Goal: Task Accomplishment & Management: Manage account settings

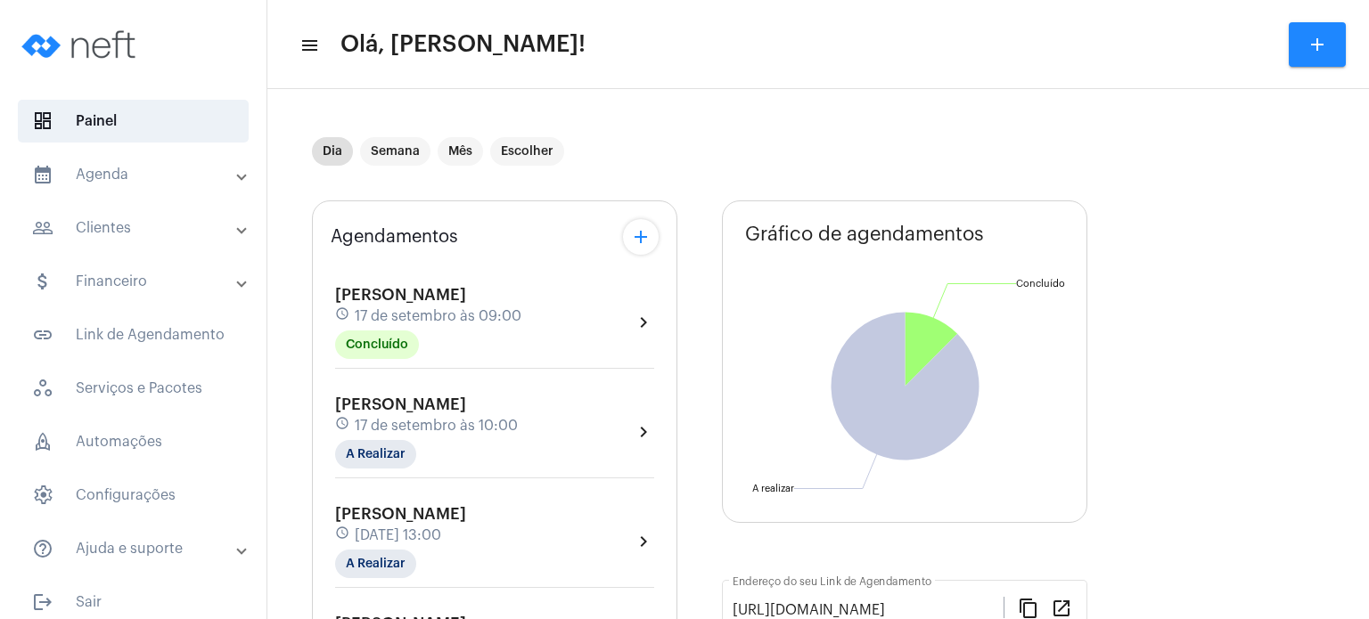
click at [396, 297] on span "[PERSON_NAME]" at bounding box center [400, 295] width 131 height 16
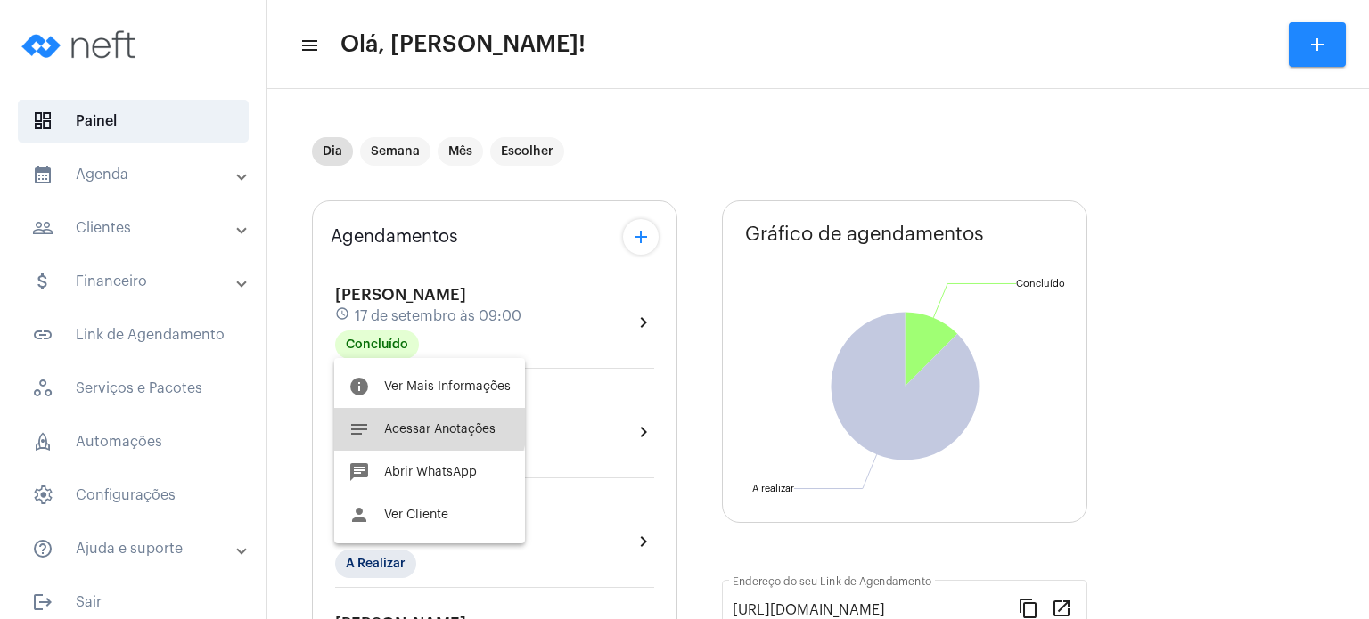
click at [399, 416] on button "notes Acessar Anotações" at bounding box center [429, 429] width 191 height 43
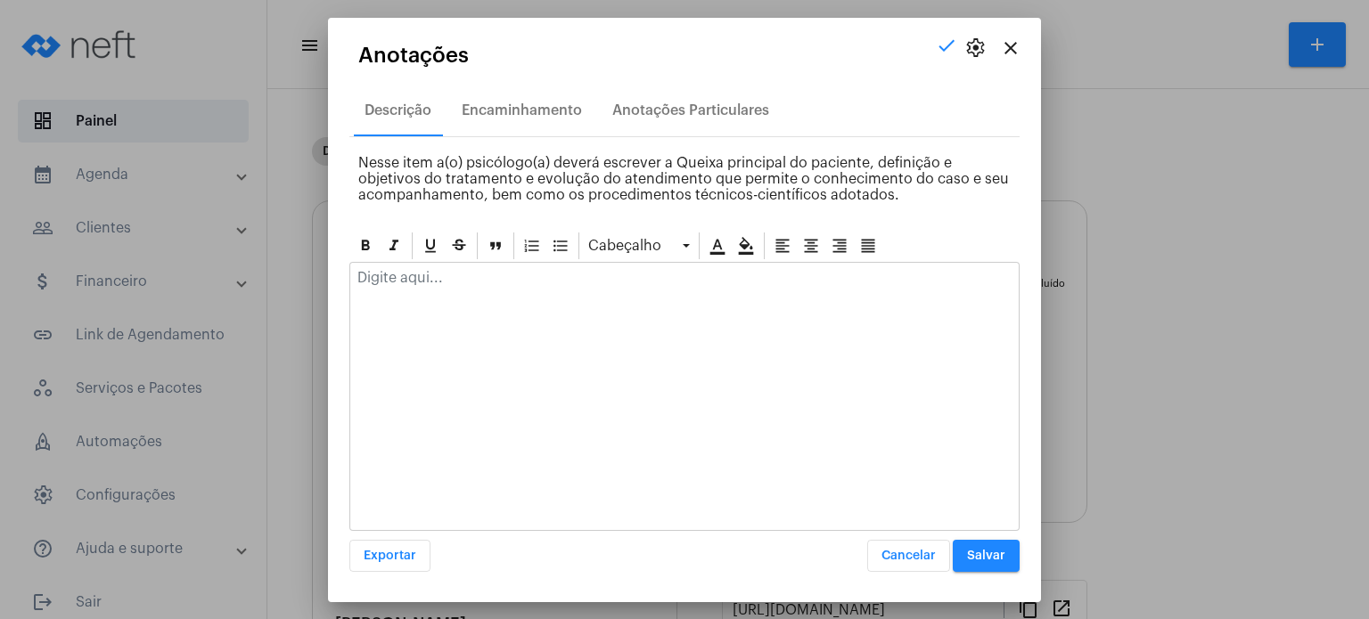
click at [685, 297] on div at bounding box center [684, 282] width 668 height 39
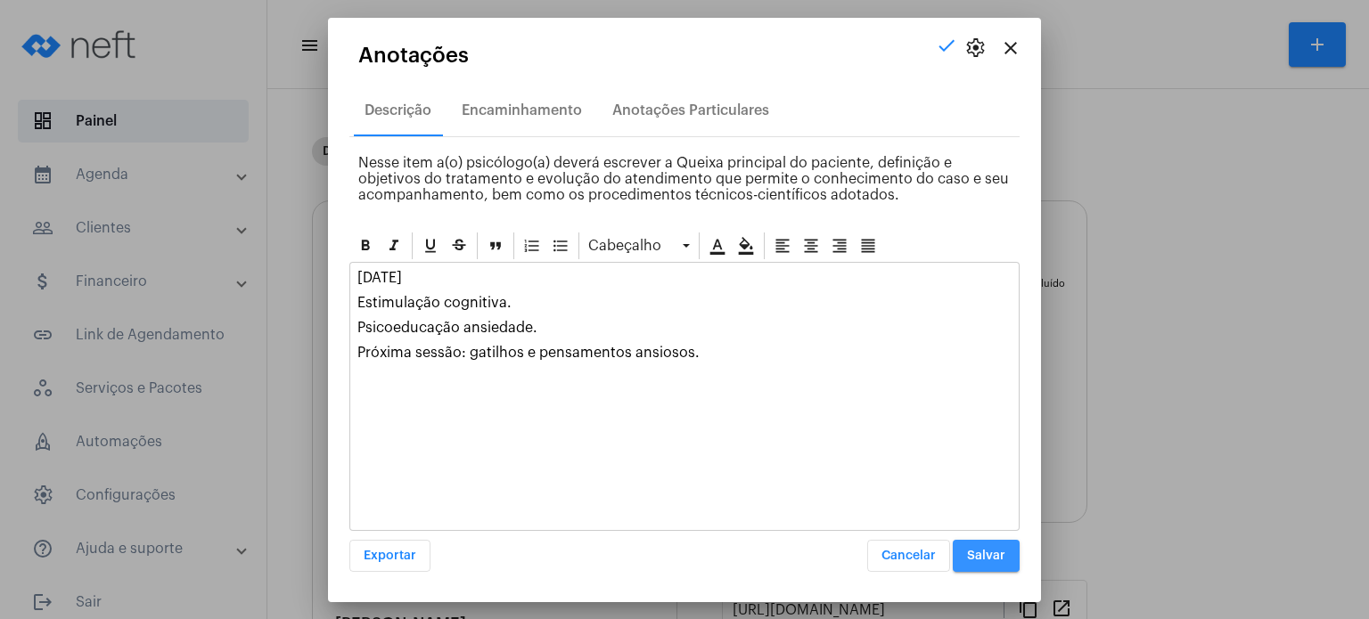
click at [972, 554] on span "Salvar" at bounding box center [986, 556] width 38 height 12
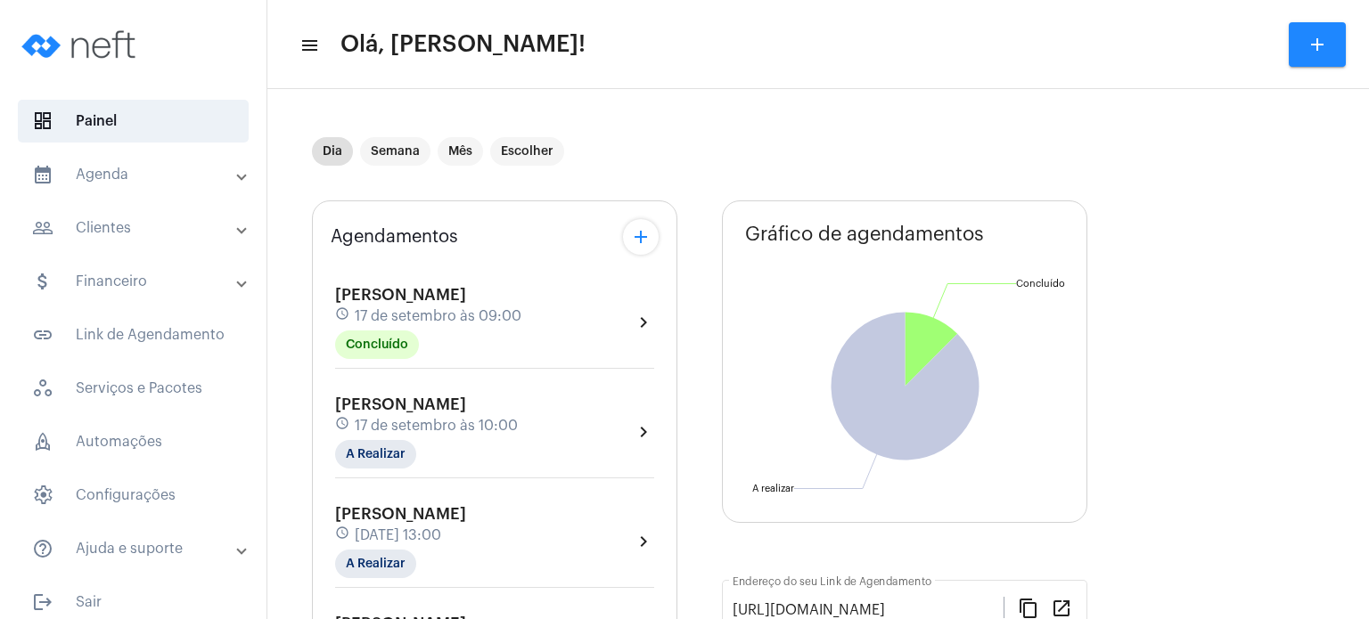
click at [390, 405] on span "[PERSON_NAME]" at bounding box center [400, 405] width 131 height 16
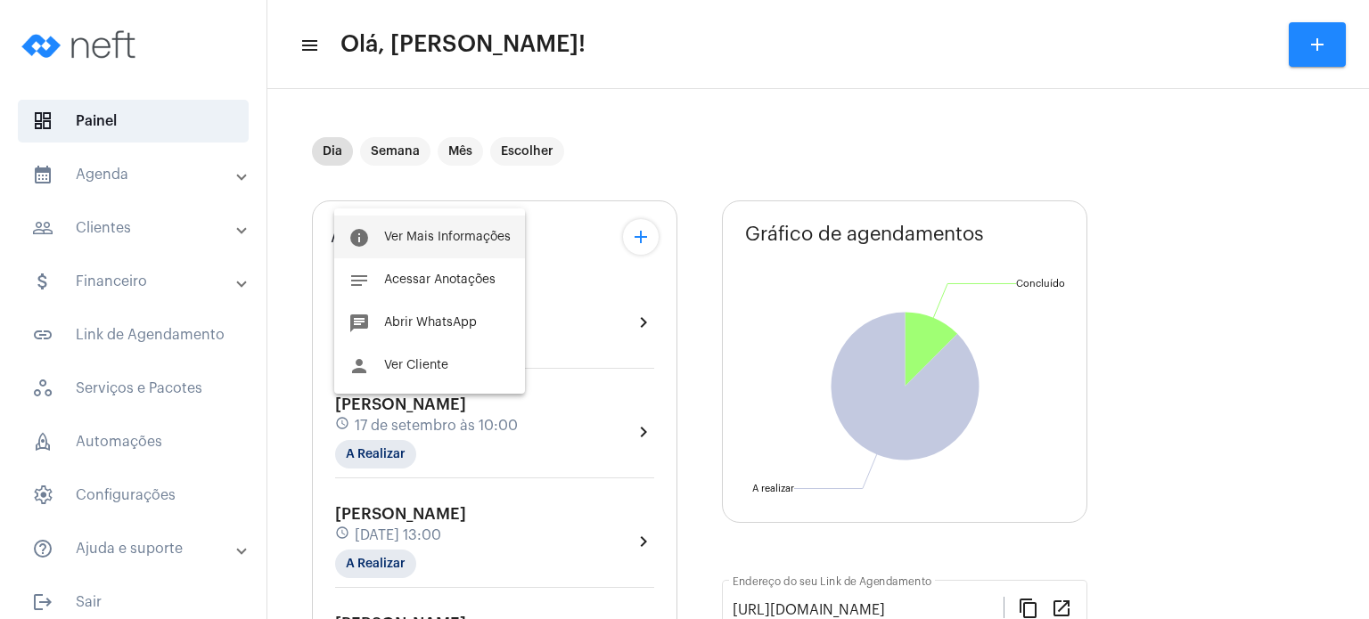
click at [474, 233] on span "Ver Mais Informações" at bounding box center [447, 237] width 127 height 12
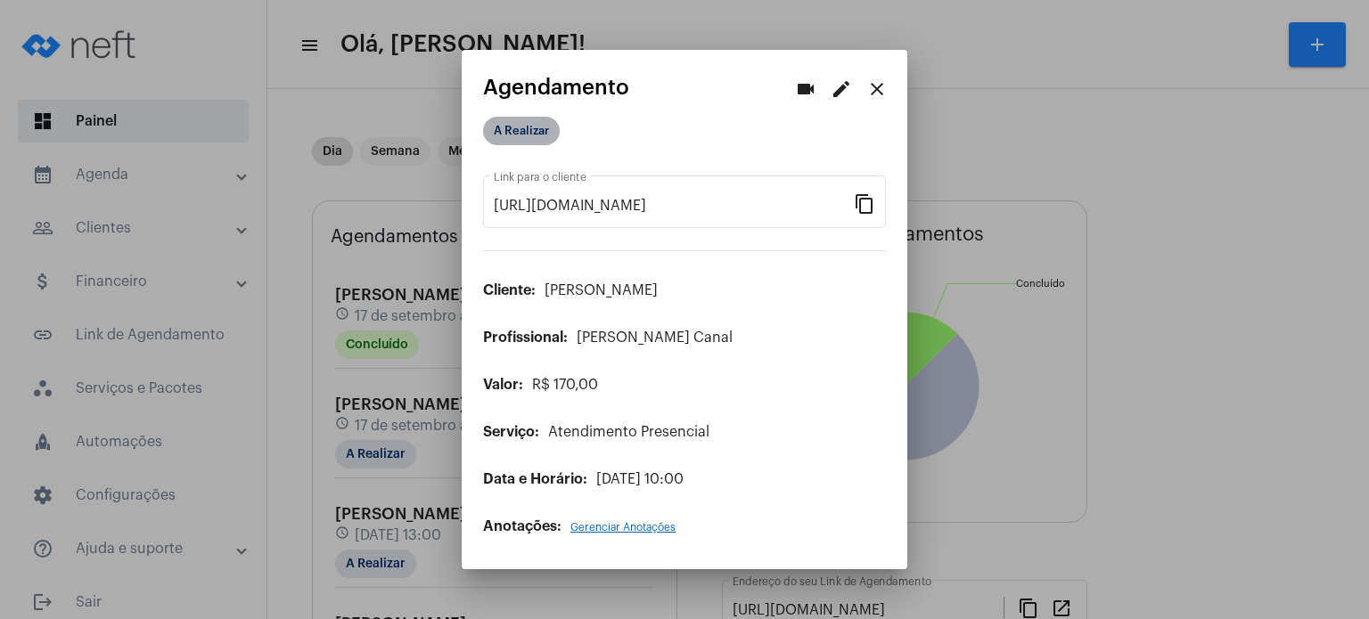
click at [538, 138] on mat-chip "A Realizar" at bounding box center [521, 131] width 77 height 29
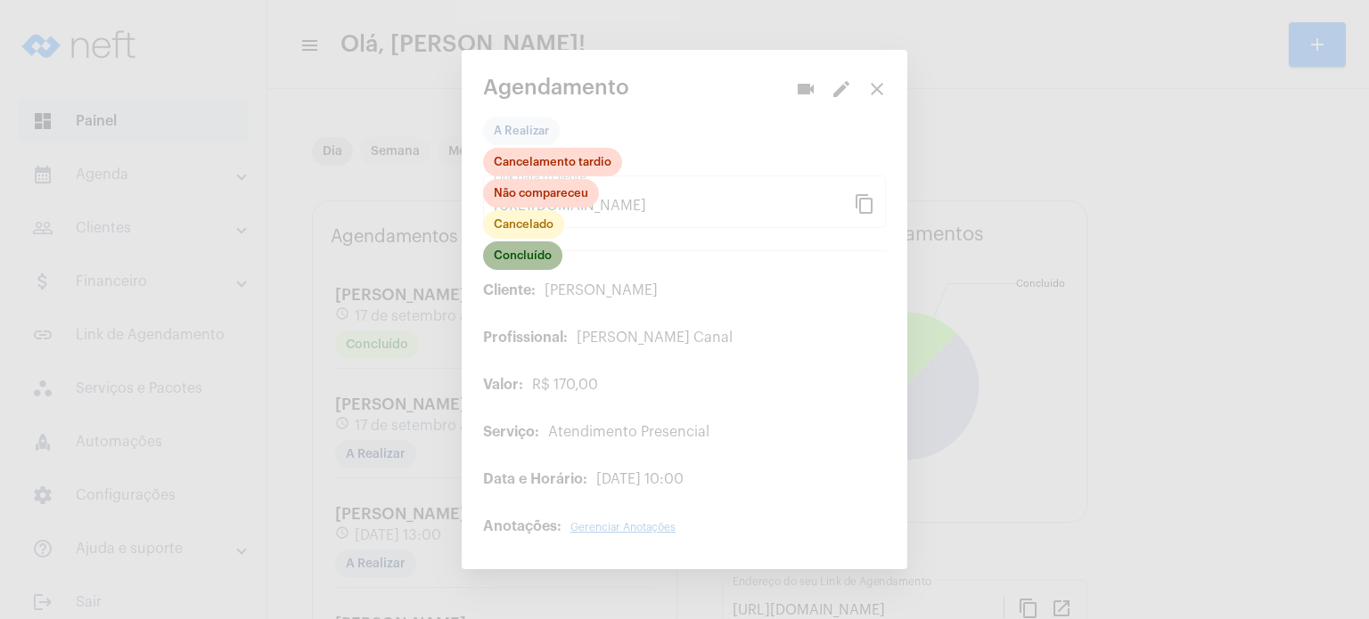
click at [545, 257] on mat-chip "Concluído" at bounding box center [522, 255] width 79 height 29
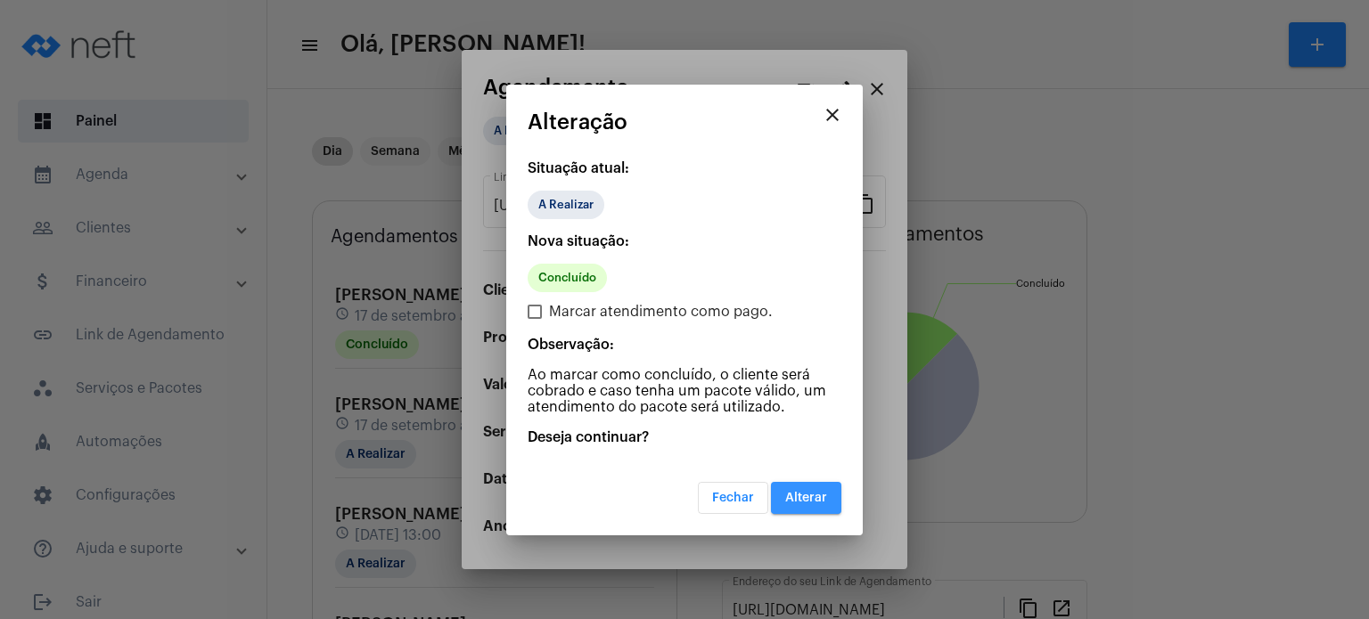
click at [823, 492] on span "Alterar" at bounding box center [806, 498] width 42 height 12
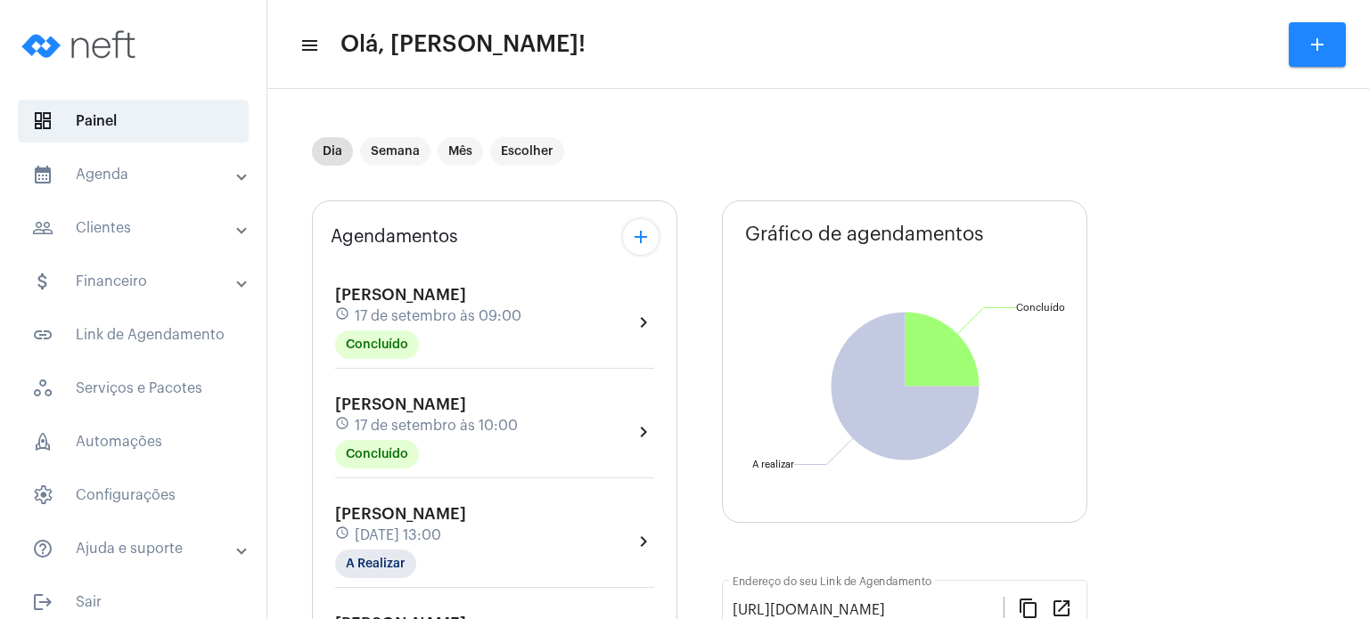
click at [143, 184] on mat-panel-title "calendar_month_outlined Agenda" at bounding box center [135, 174] width 206 height 21
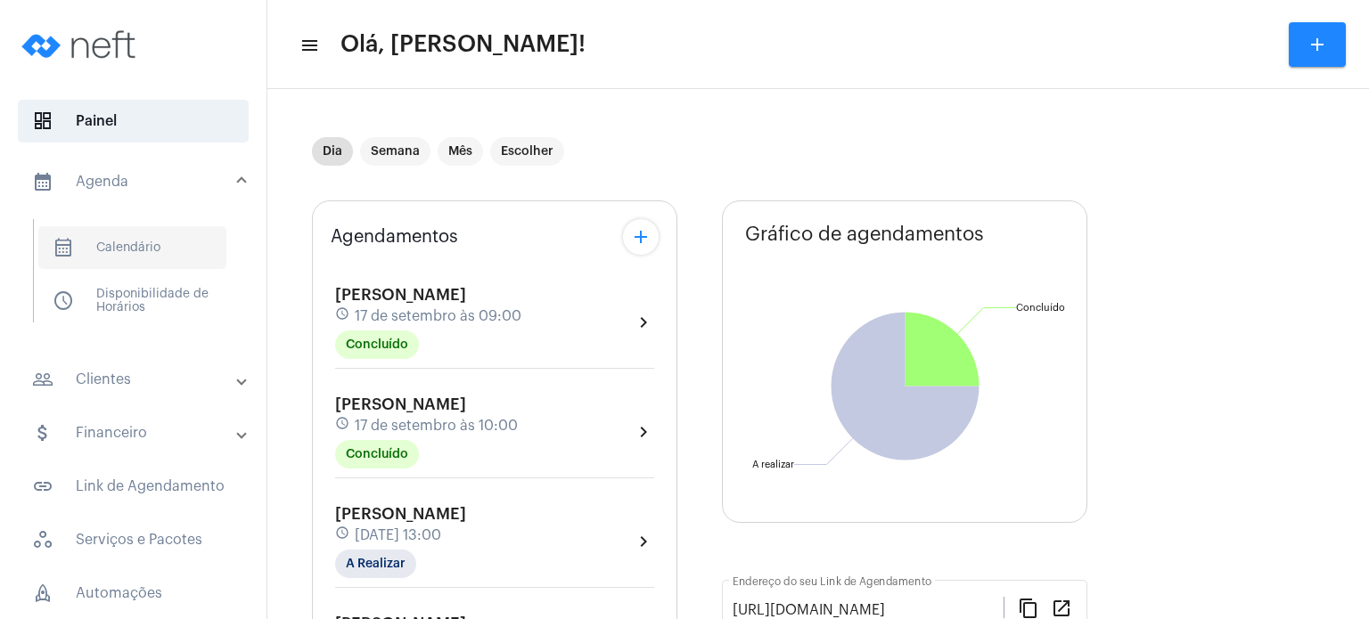
click at [138, 247] on span "calendar_month_outlined Calendário" at bounding box center [132, 247] width 188 height 43
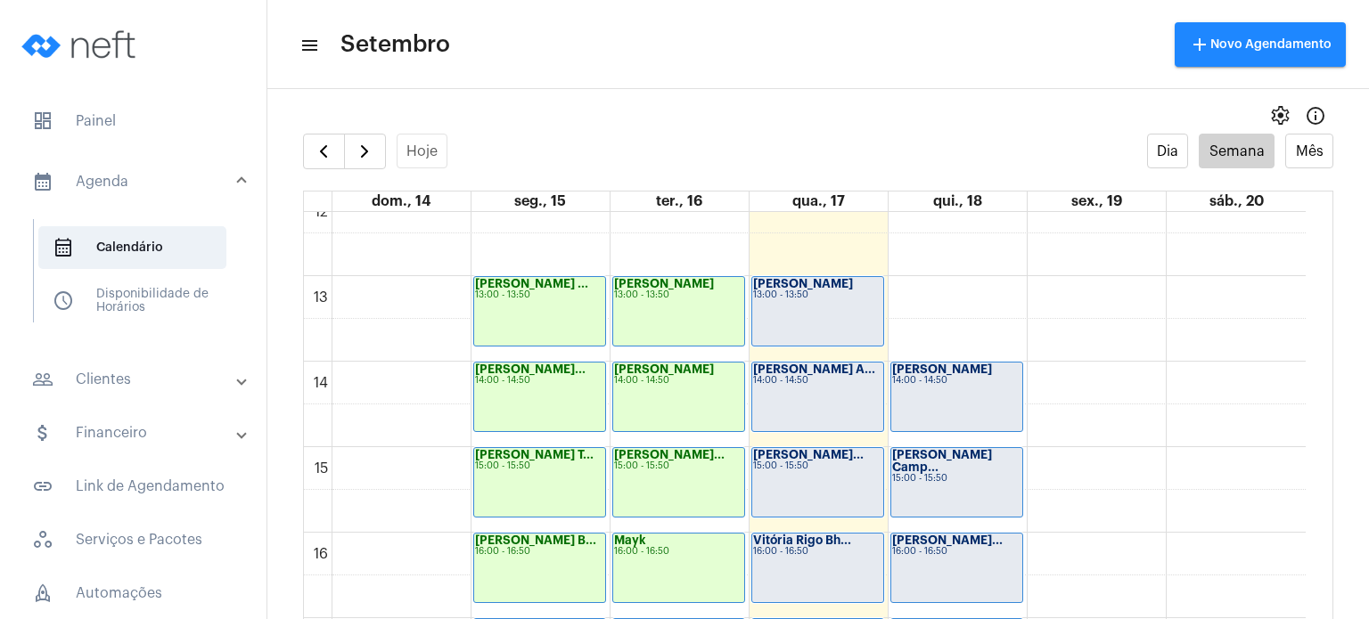
scroll to position [1055, 0]
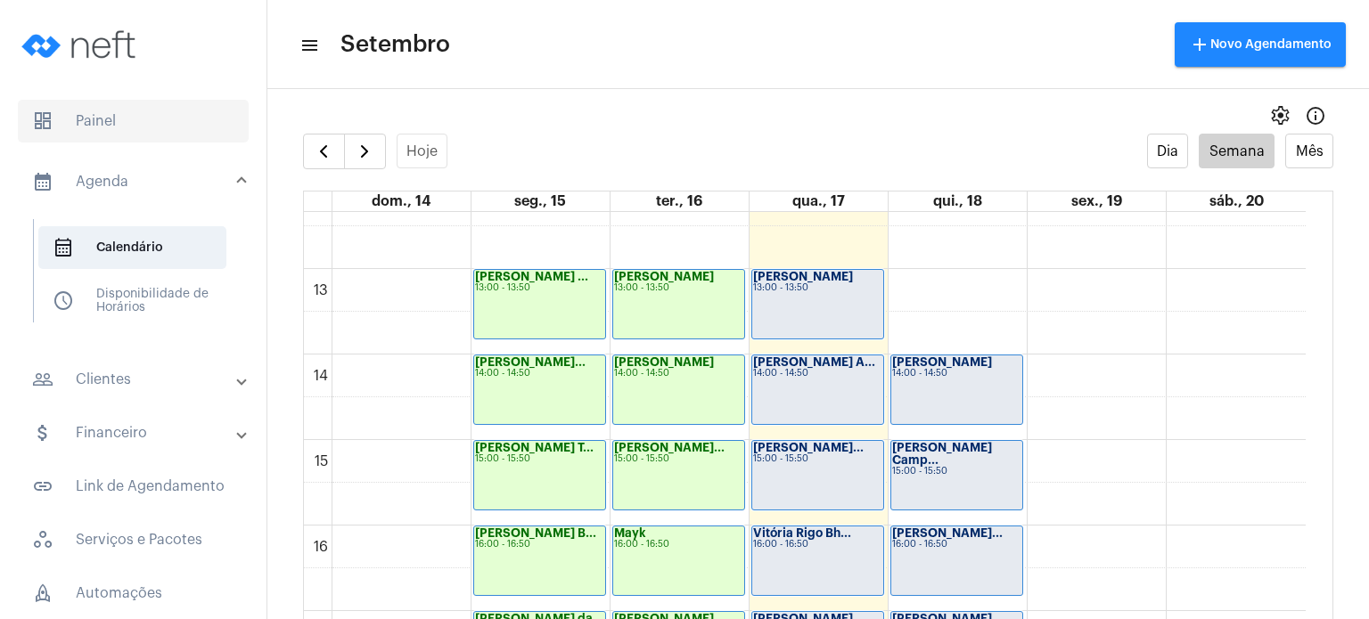
click at [89, 122] on span "dashboard Painel" at bounding box center [133, 121] width 231 height 43
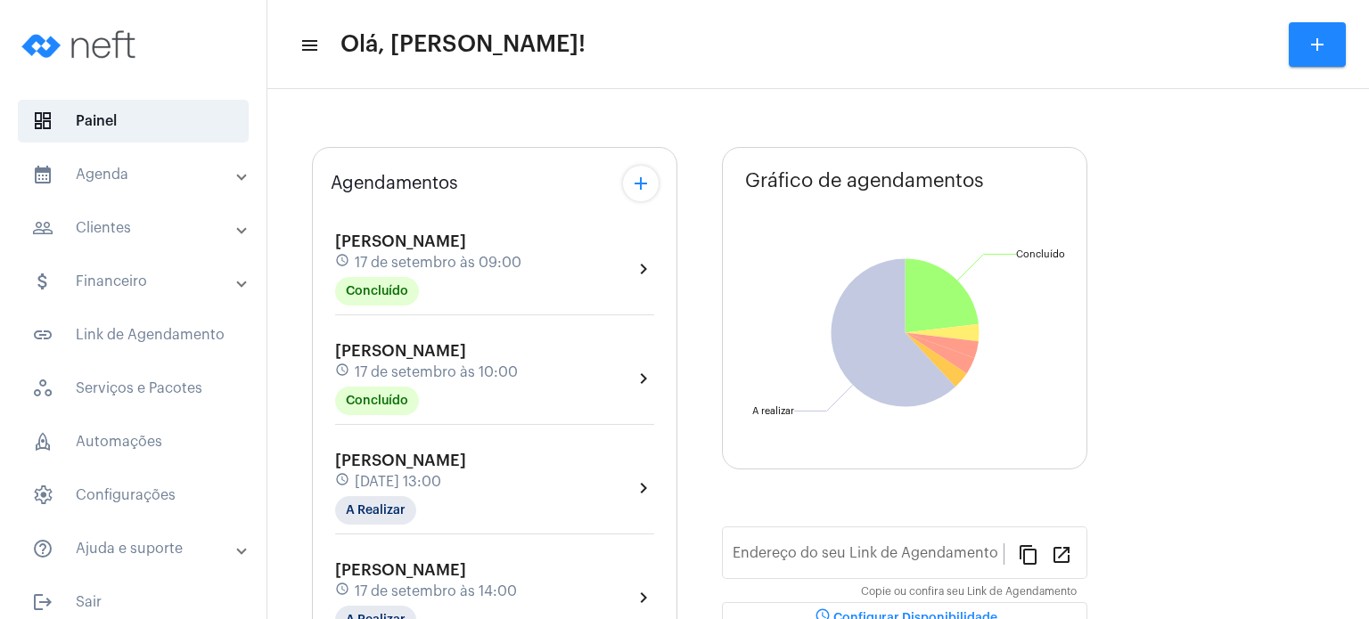
type input "[URL][DOMAIN_NAME]"
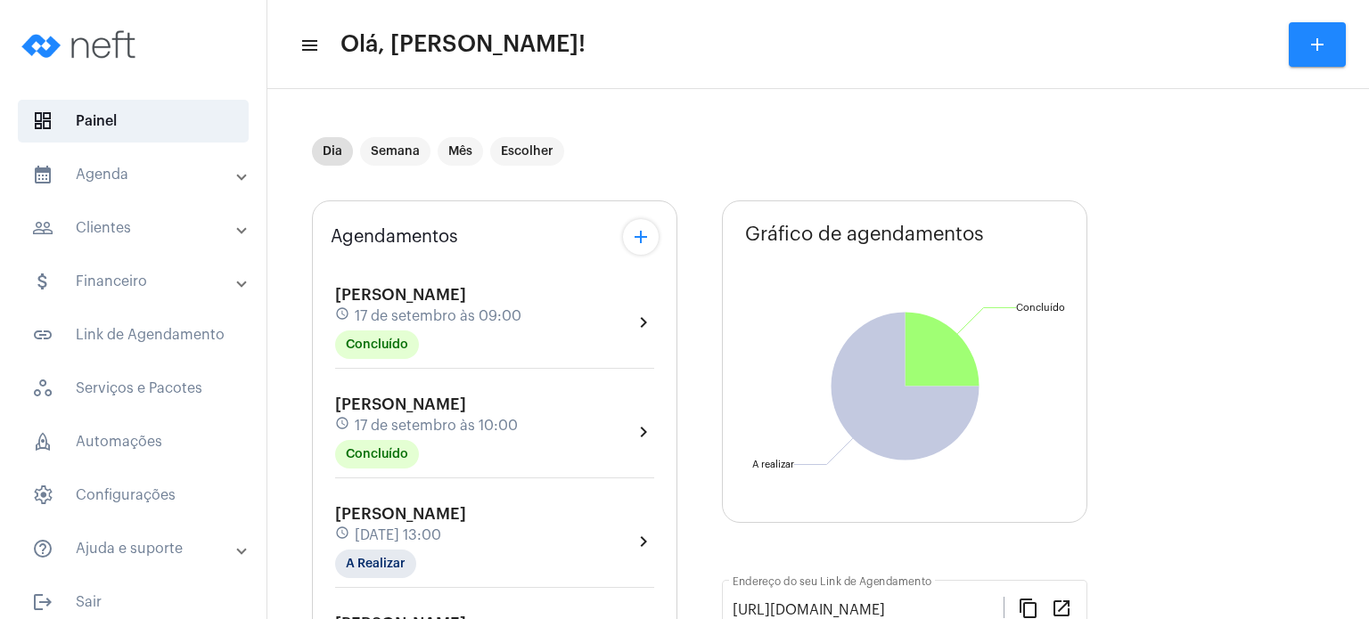
click at [392, 418] on span "17 de setembro às 10:00" at bounding box center [436, 426] width 163 height 16
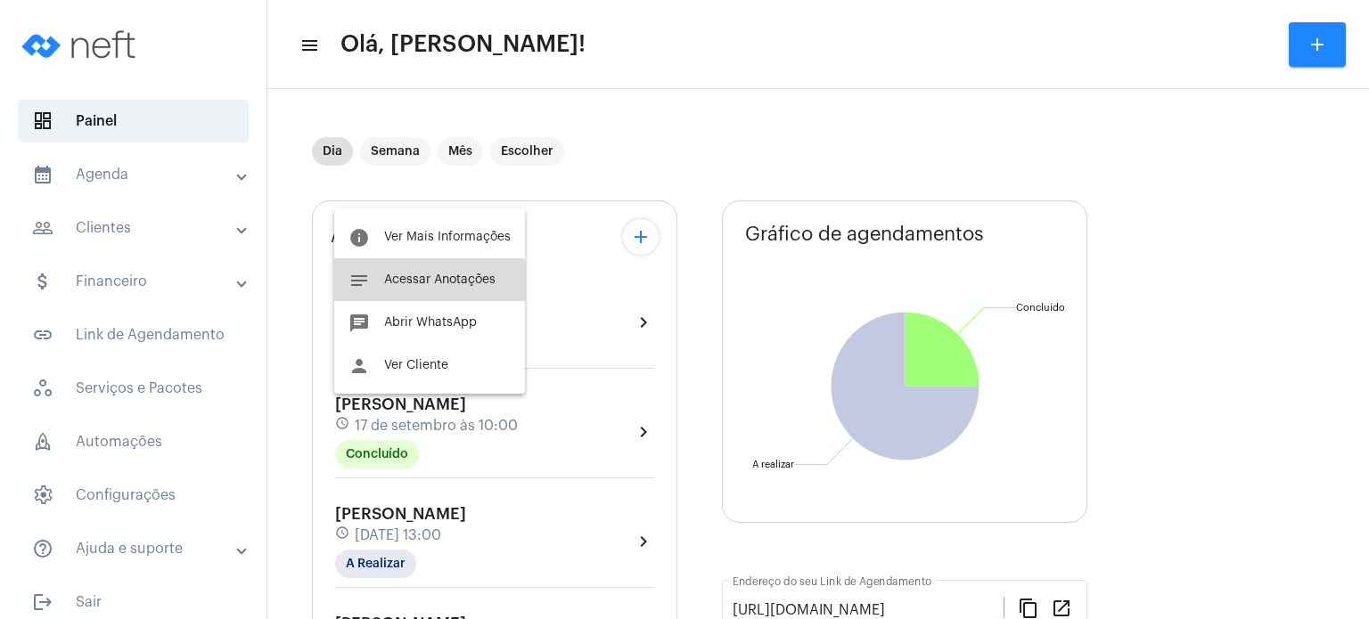
click at [397, 291] on button "notes Acessar Anotações" at bounding box center [429, 279] width 191 height 43
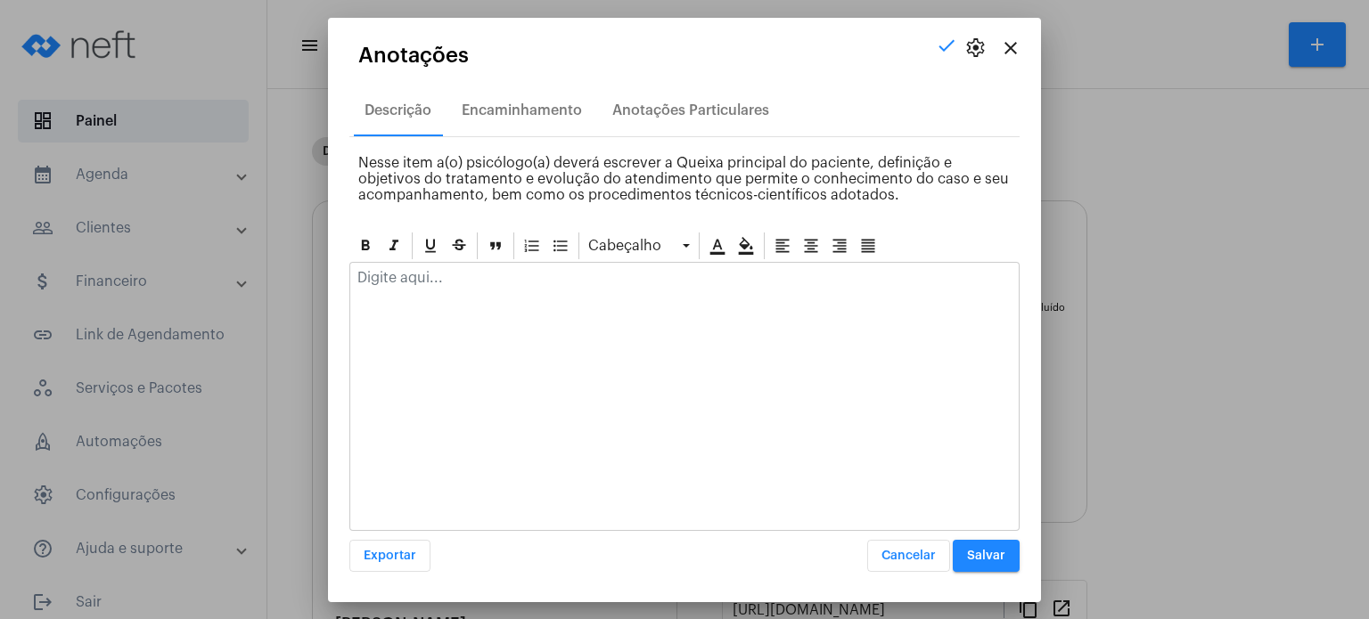
click at [397, 291] on div at bounding box center [684, 282] width 668 height 39
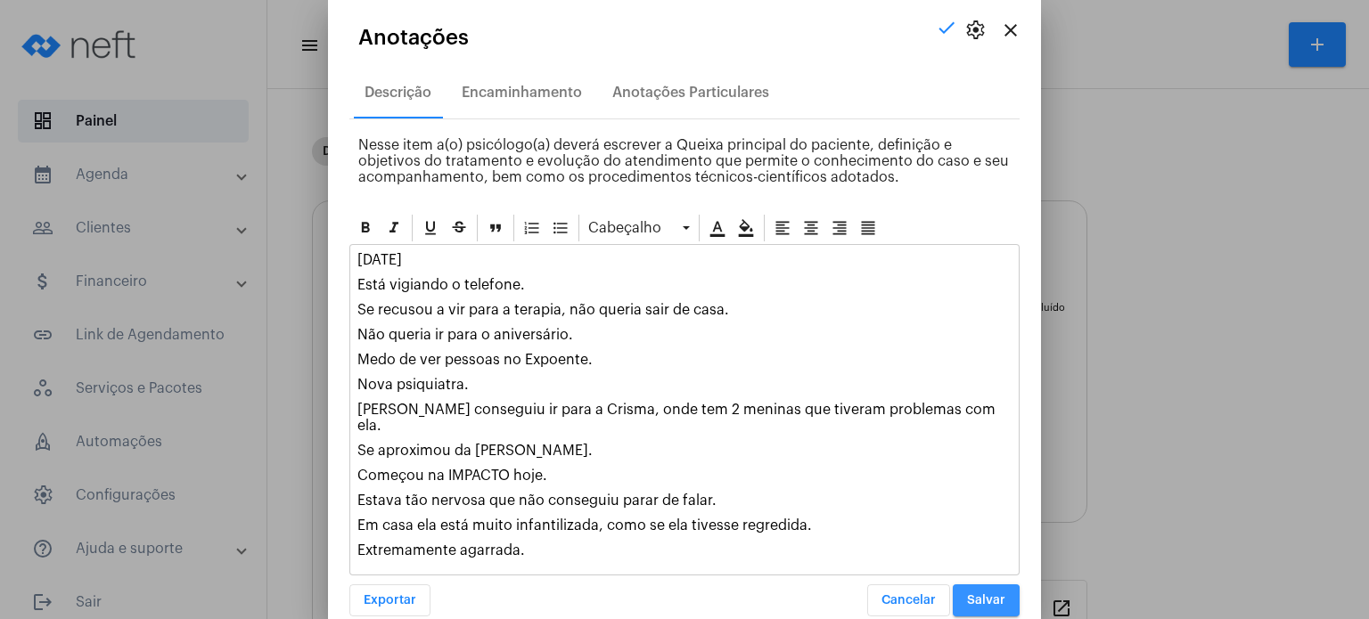
click at [967, 594] on span "Salvar" at bounding box center [986, 600] width 38 height 12
